Goal: Information Seeking & Learning: Learn about a topic

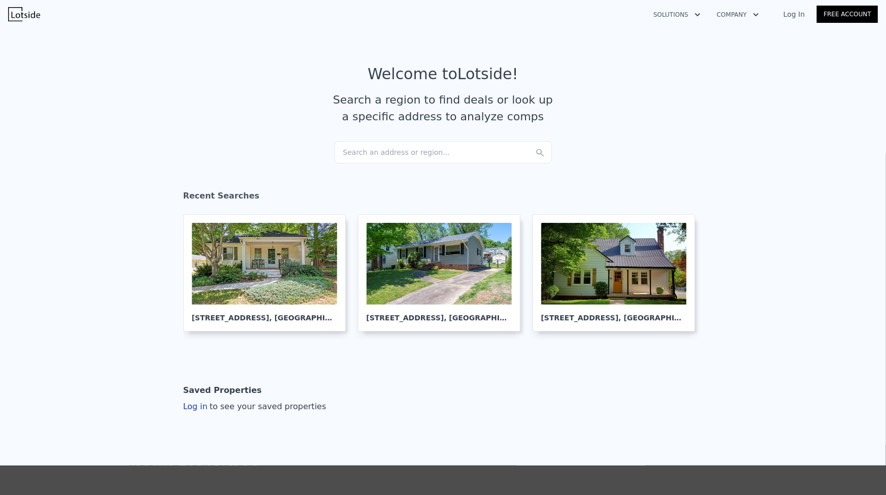
click at [363, 153] on div "Search an address or region..." at bounding box center [443, 152] width 217 height 22
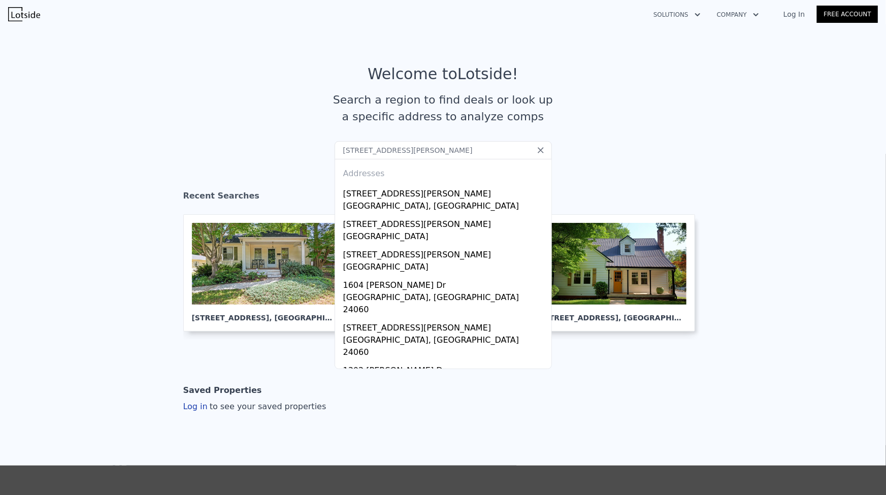
type input "[STREET_ADDRESS][PERSON_NAME]"
click at [407, 204] on div "[GEOGRAPHIC_DATA], [GEOGRAPHIC_DATA]" at bounding box center [445, 207] width 204 height 14
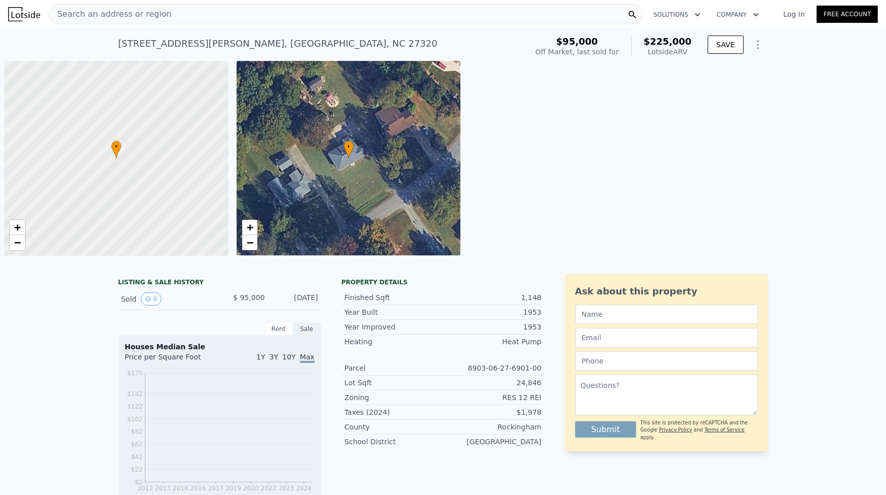
click at [167, 11] on div "Search an address or region" at bounding box center [346, 14] width 595 height 20
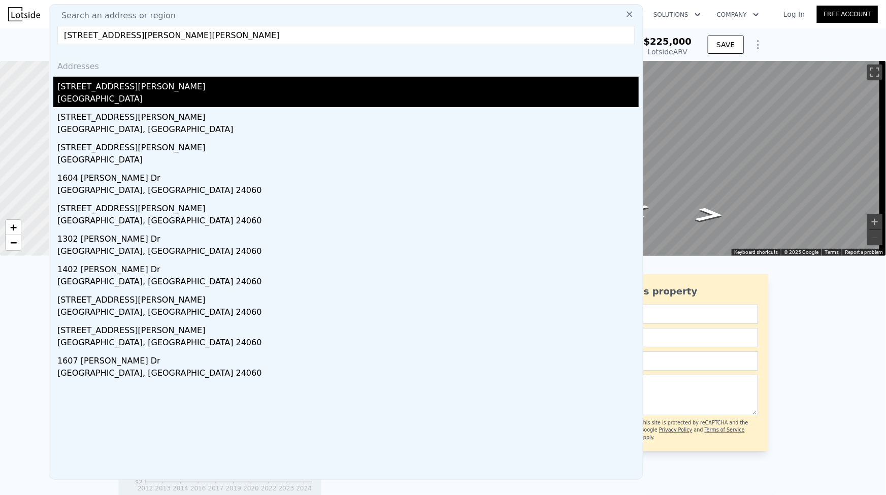
type input "[STREET_ADDRESS][PERSON_NAME][PERSON_NAME]"
click at [127, 99] on div "[GEOGRAPHIC_DATA]" at bounding box center [348, 100] width 582 height 14
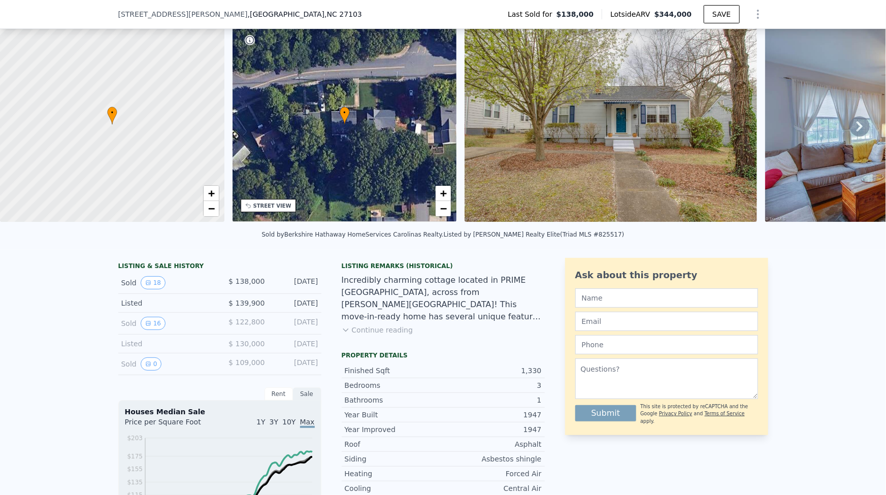
scroll to position [88, 0]
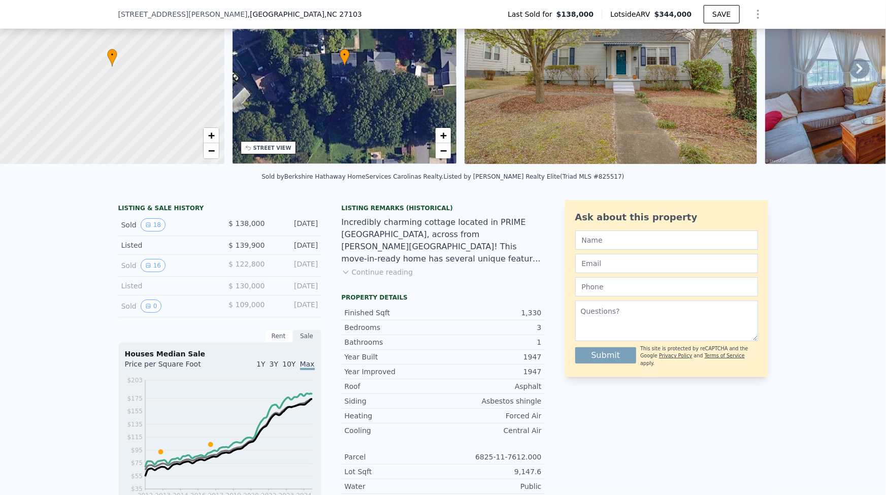
click at [370, 277] on button "Continue reading" at bounding box center [378, 272] width 72 height 10
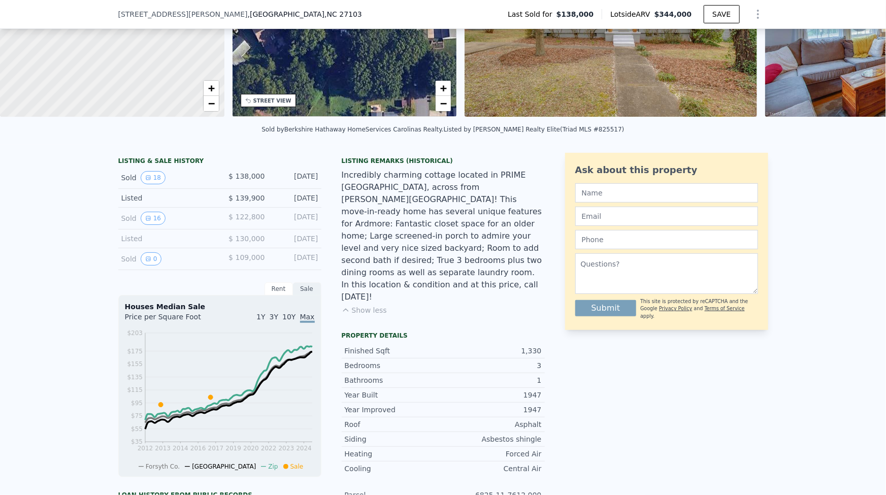
scroll to position [135, 0]
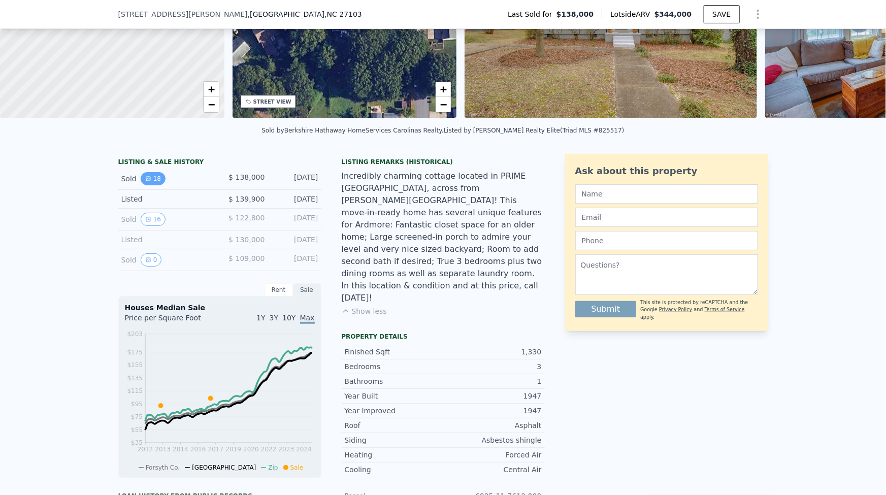
click at [153, 180] on button "18" at bounding box center [153, 178] width 25 height 13
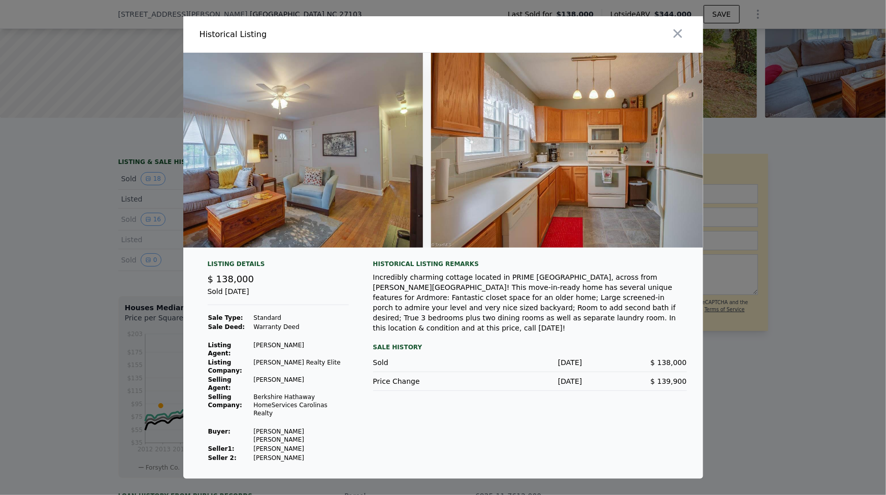
scroll to position [0, 307]
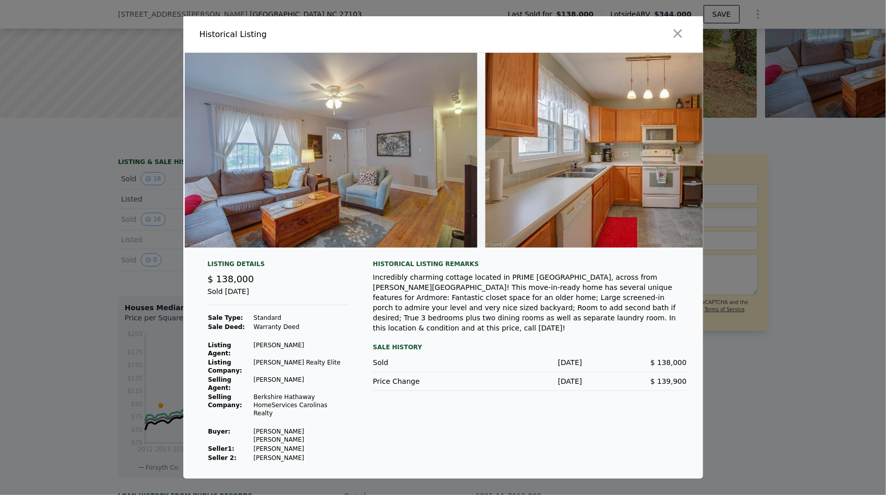
click at [29, 244] on div at bounding box center [443, 247] width 886 height 495
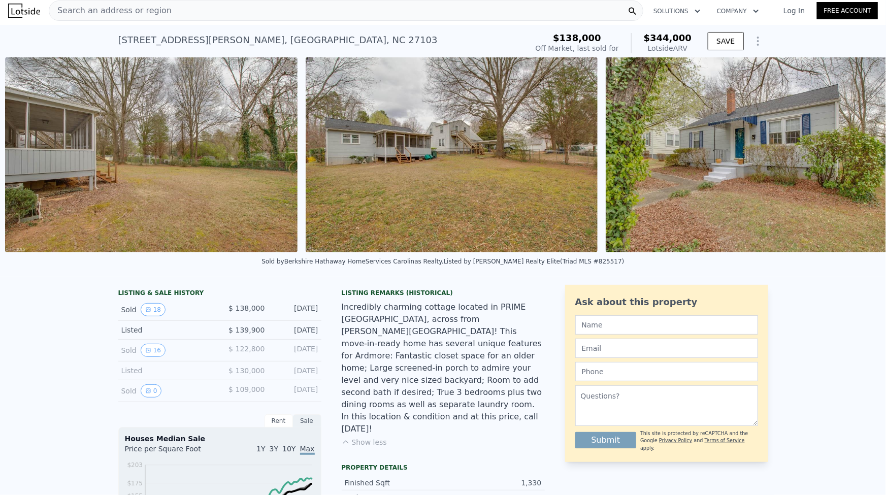
scroll to position [0, 4972]
click at [142, 11] on span "Search an address or region" at bounding box center [110, 11] width 122 height 12
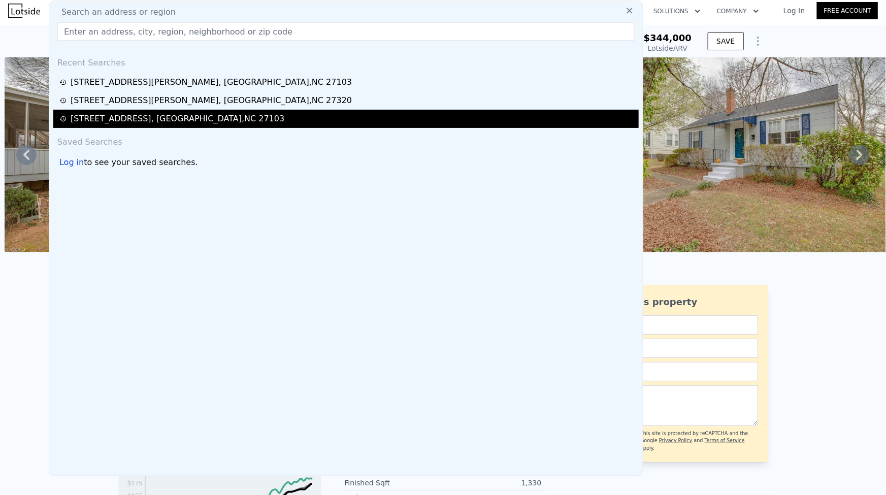
click at [137, 118] on div "[STREET_ADDRESS]" at bounding box center [178, 119] width 214 height 12
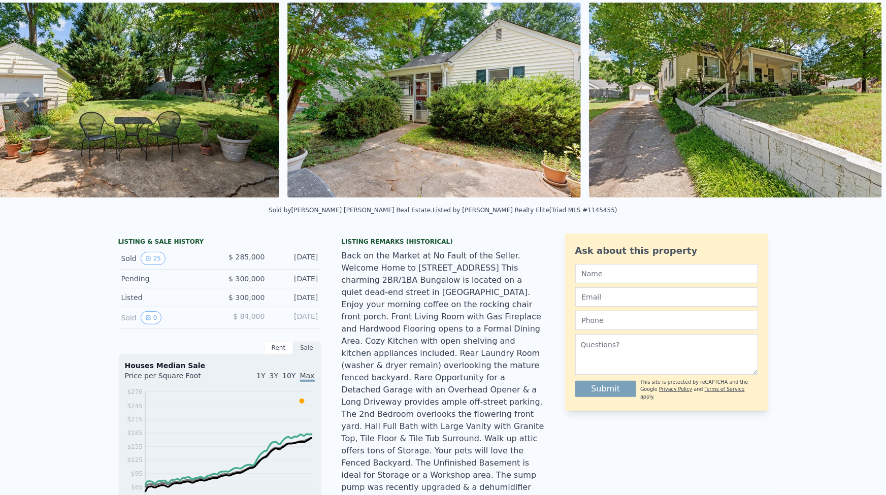
scroll to position [4, 0]
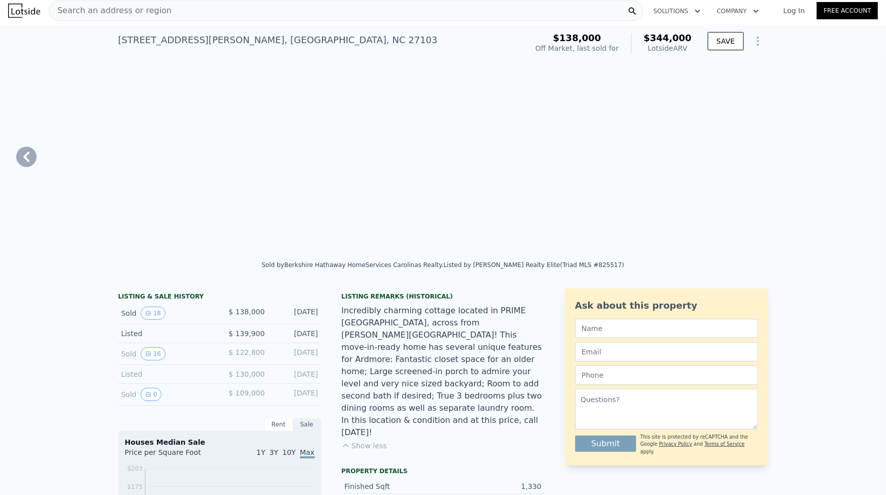
type input "2.5"
type input "960"
type input "1813"
type input "7405.2"
type input "13068"
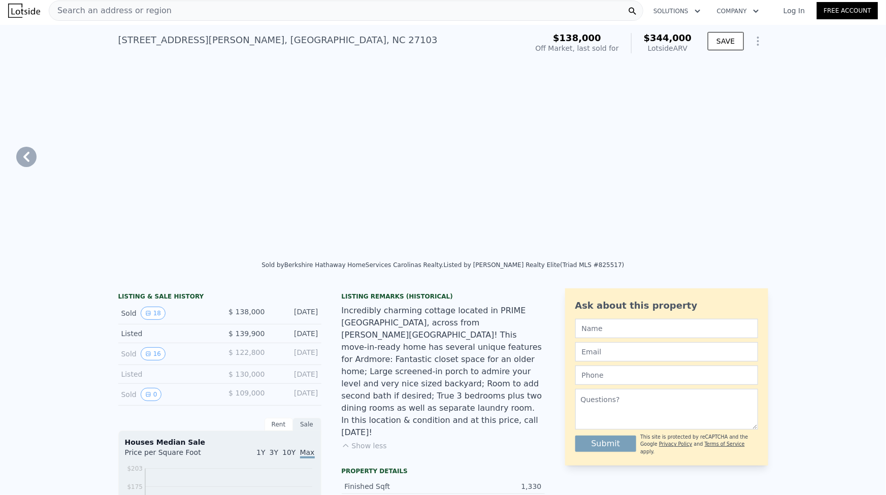
checkbox input "true"
type input "$ 344,000"
type input "$ 174,605"
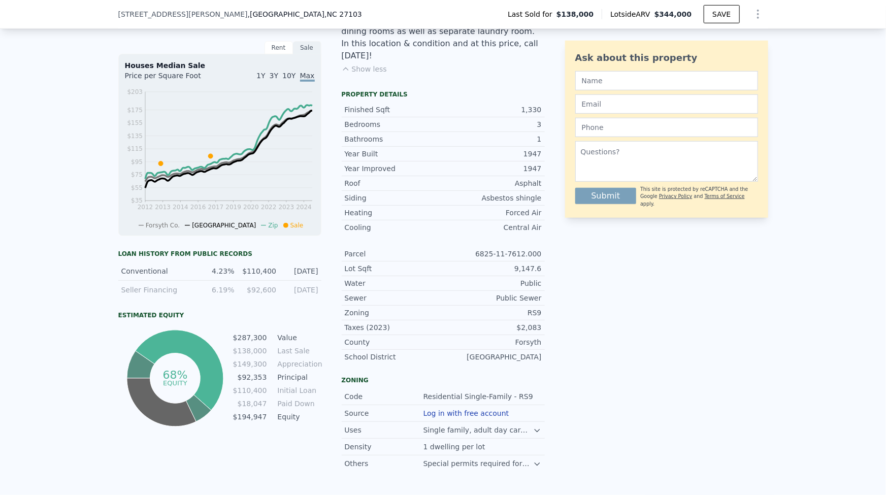
scroll to position [369, 0]
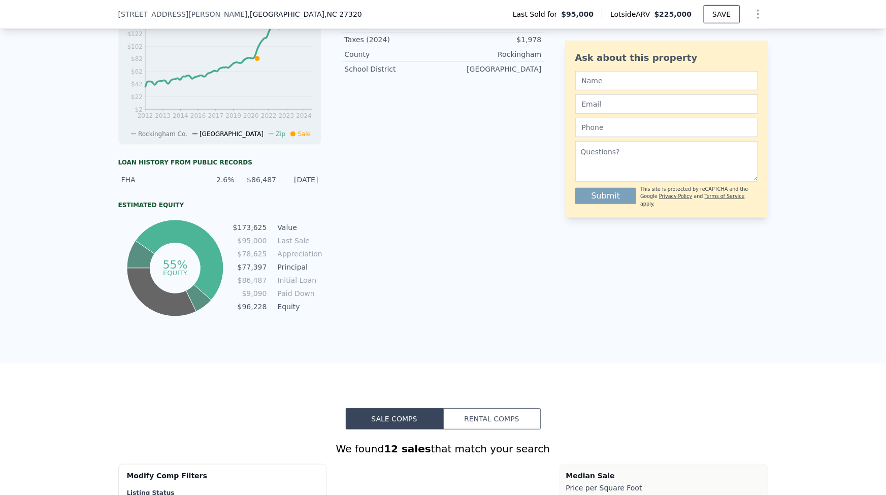
type input "1"
type input "3"
type input "936"
type input "1582"
type input "15681.599999999999"
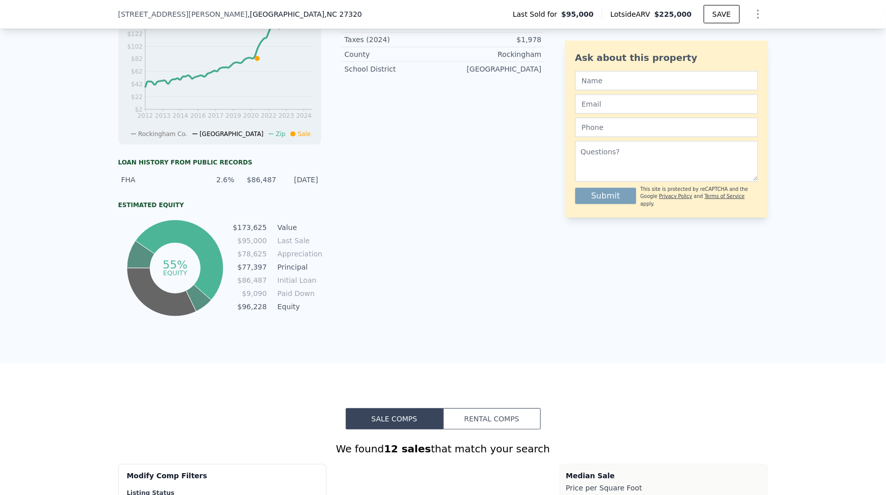
type input "34848"
type input "$ 225,000"
type input "4"
type input "$ 109,483"
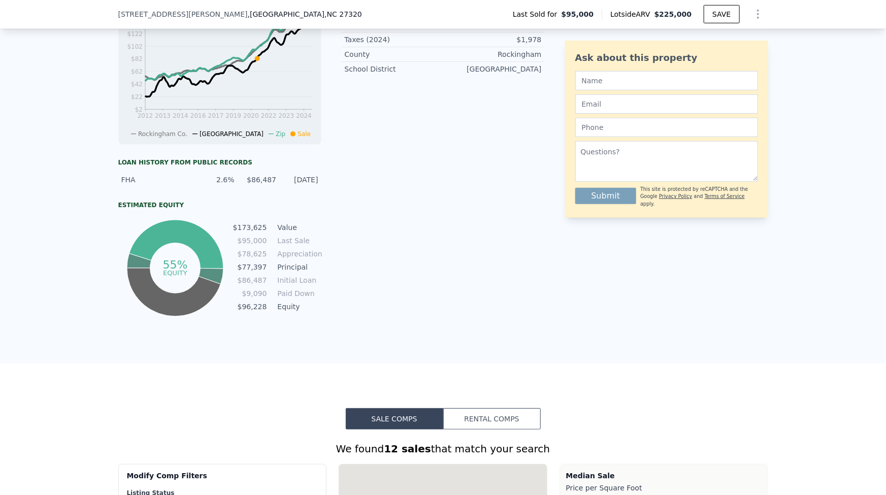
scroll to position [352, 0]
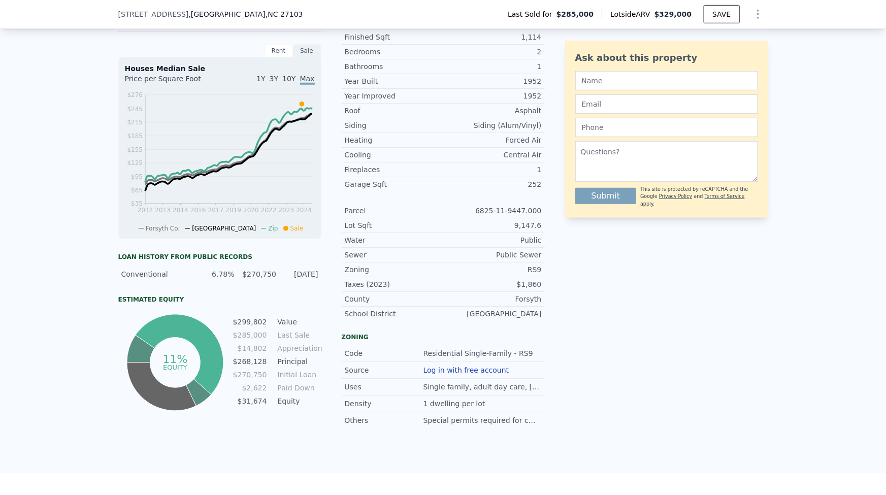
type input "2"
type input "4"
type input "960"
type input "1813"
type input "7405.2"
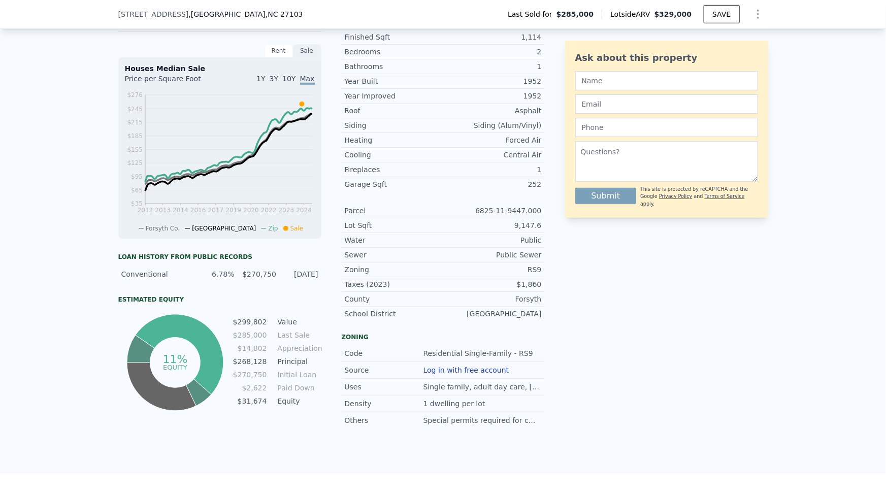
type input "13068"
type input "$ 329,000"
type input "5"
type input "2"
type input "840"
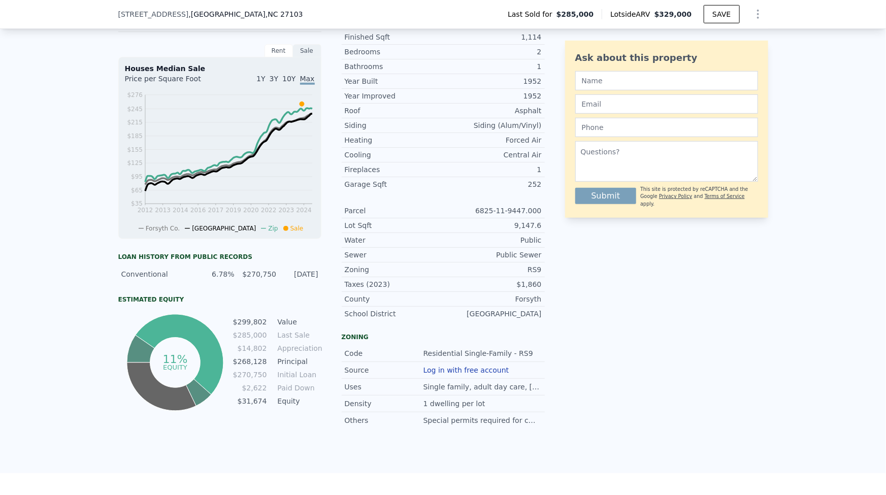
type input "1545"
type input "6098.400000000001"
type input "10890"
type input "$ 4,910"
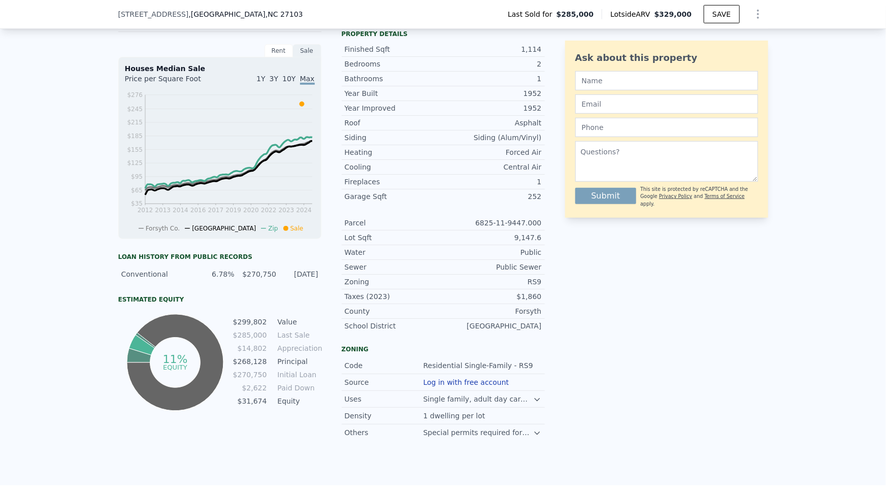
scroll to position [369, 0]
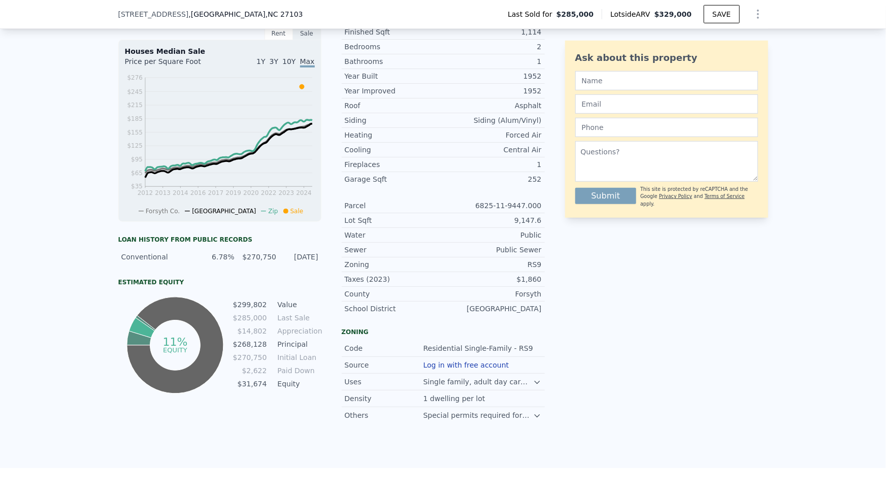
type input "2.5"
type input "960"
type input "1813"
type input "7405.2"
type input "13068"
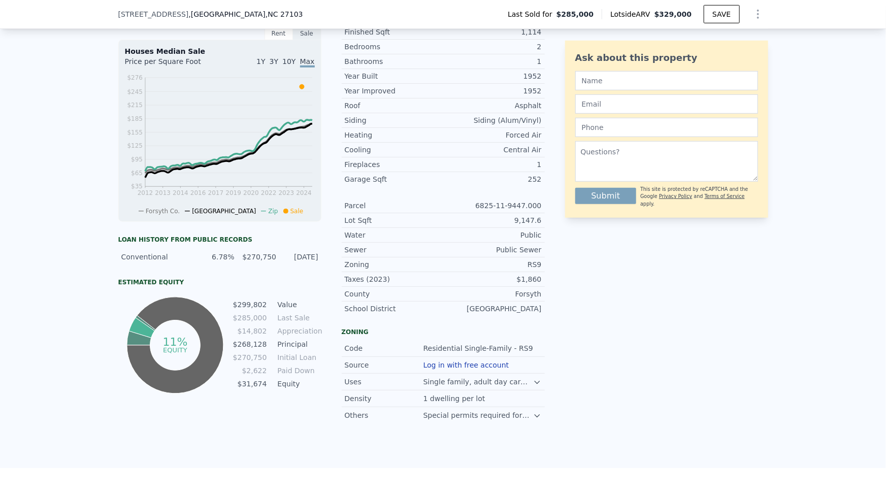
type input "$ 344,000"
type input "$ 174,605"
checkbox input "true"
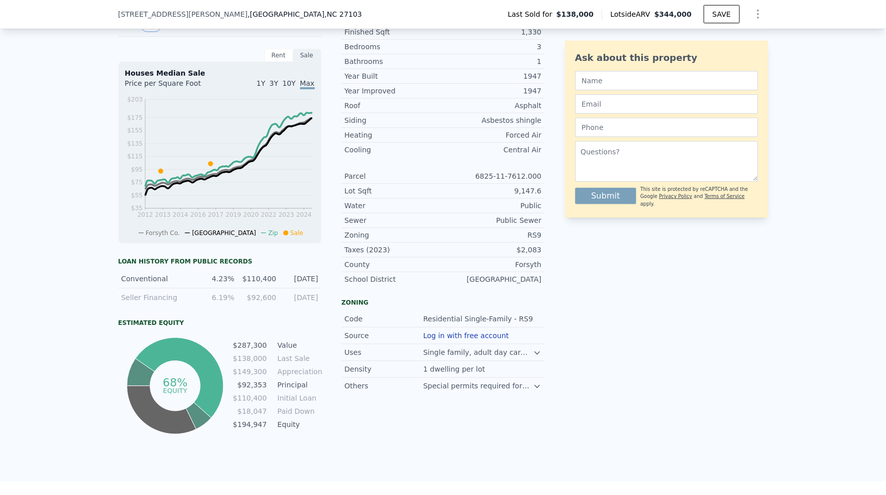
type input "2"
type input "840"
type input "1545"
type input "6098.400000000001"
type input "10890"
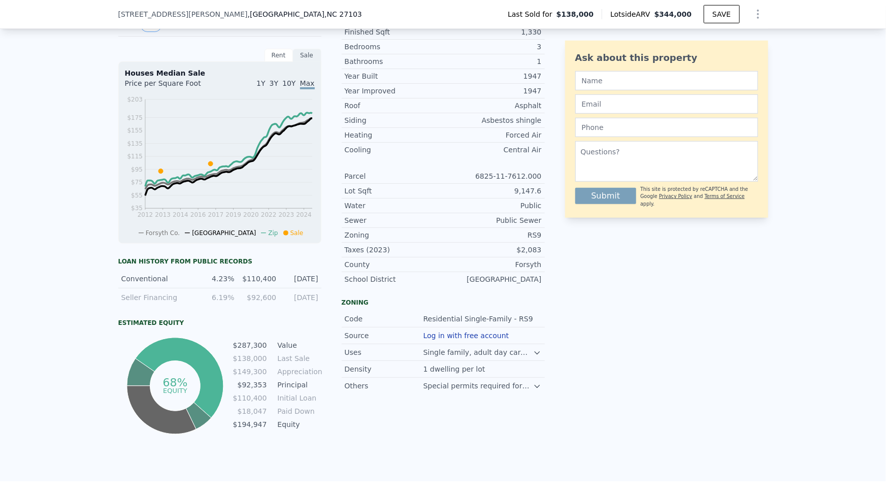
type input "$ 329,000"
type input "$ 4,910"
checkbox input "false"
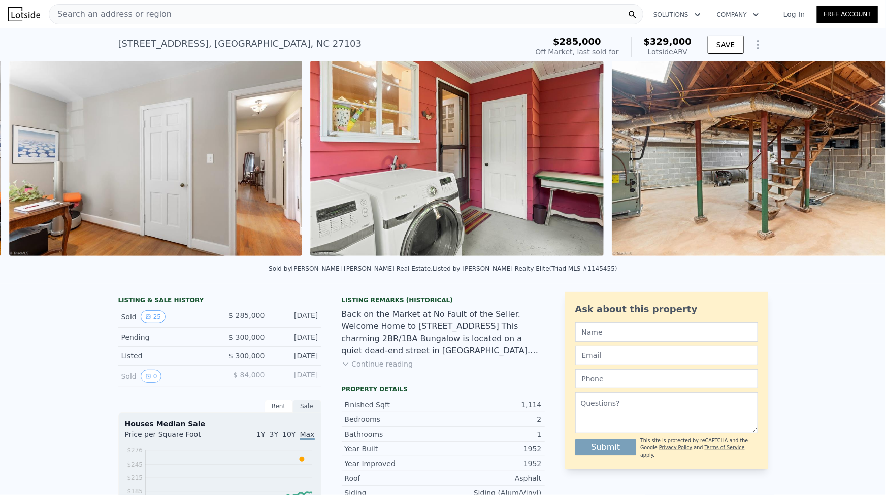
scroll to position [0, 5888]
